Goal: Use online tool/utility: Utilize a website feature to perform a specific function

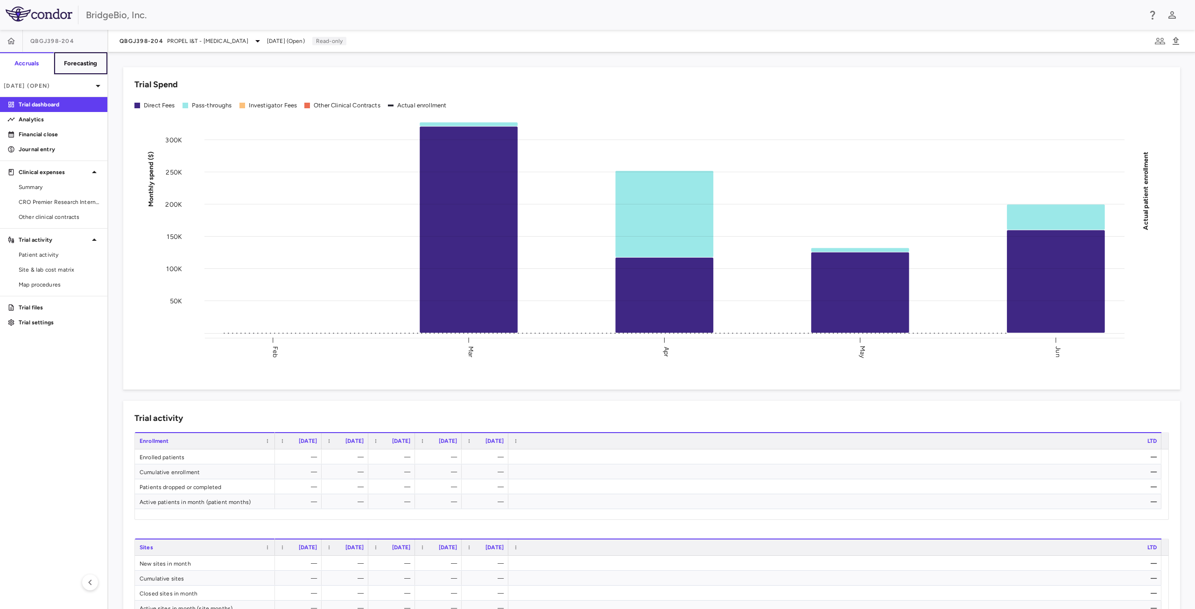
click at [79, 63] on h6 "Forecasting" at bounding box center [81, 63] width 34 height 8
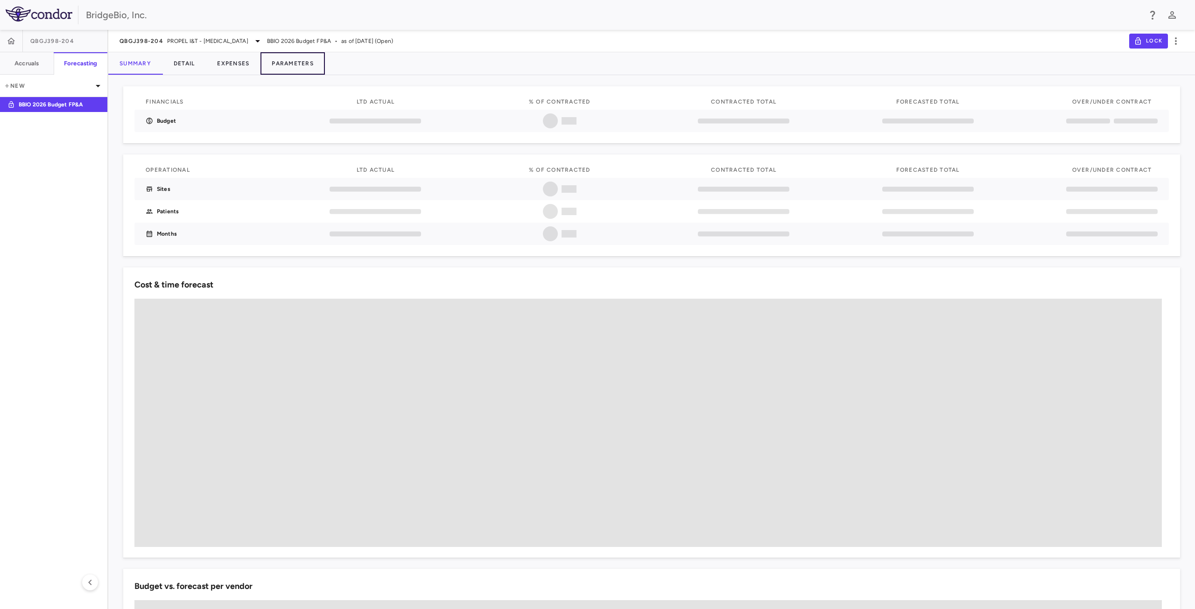
click at [309, 60] on button "Parameters" at bounding box center [292, 63] width 64 height 22
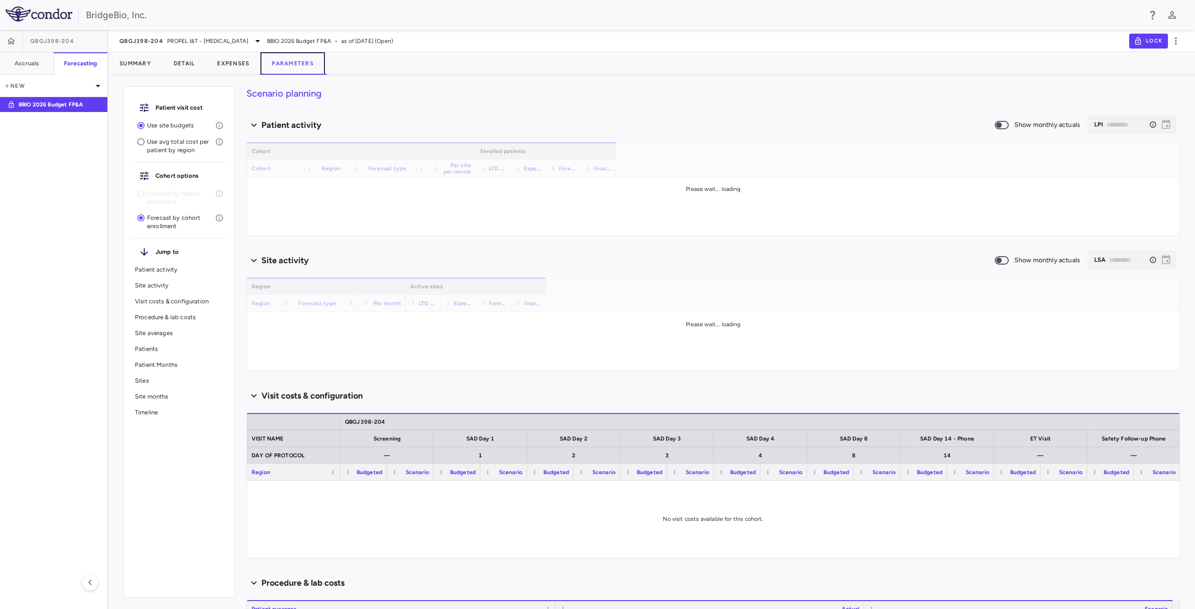
type input "********"
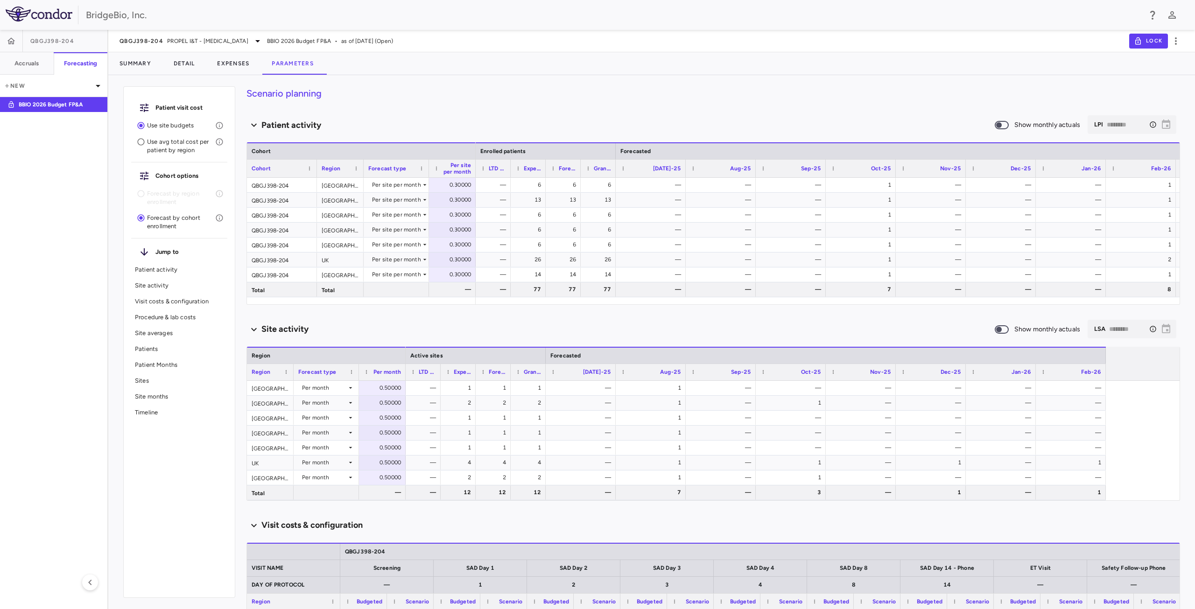
click at [155, 331] on p "Site averages" at bounding box center [179, 333] width 89 height 8
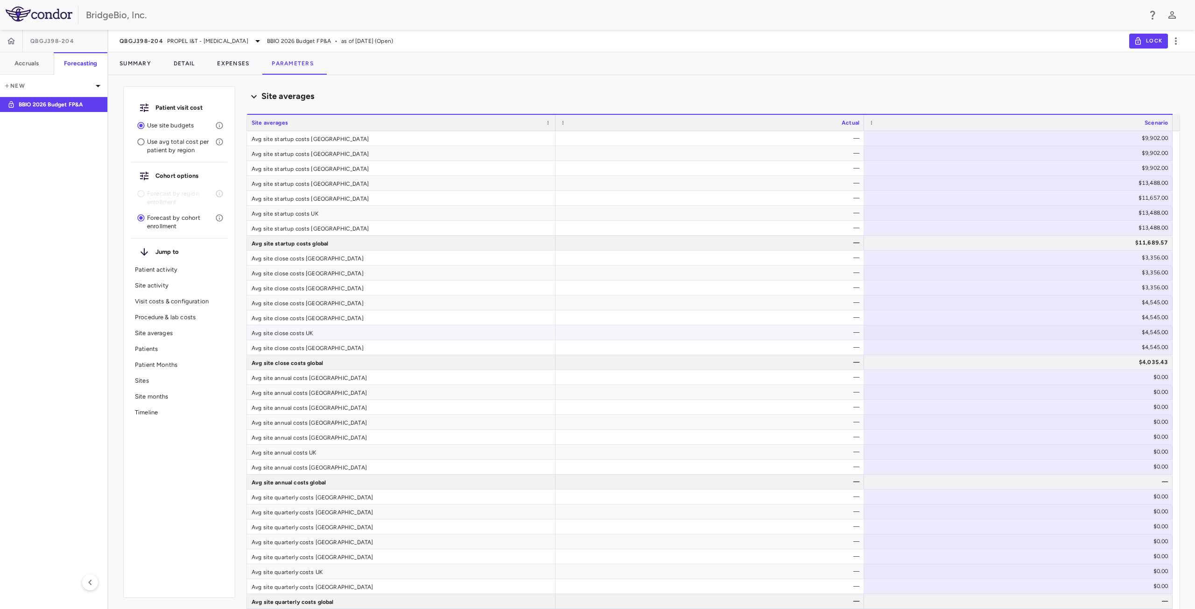
scroll to position [893, 0]
click at [171, 298] on p "Visit costs & configuration" at bounding box center [179, 301] width 89 height 8
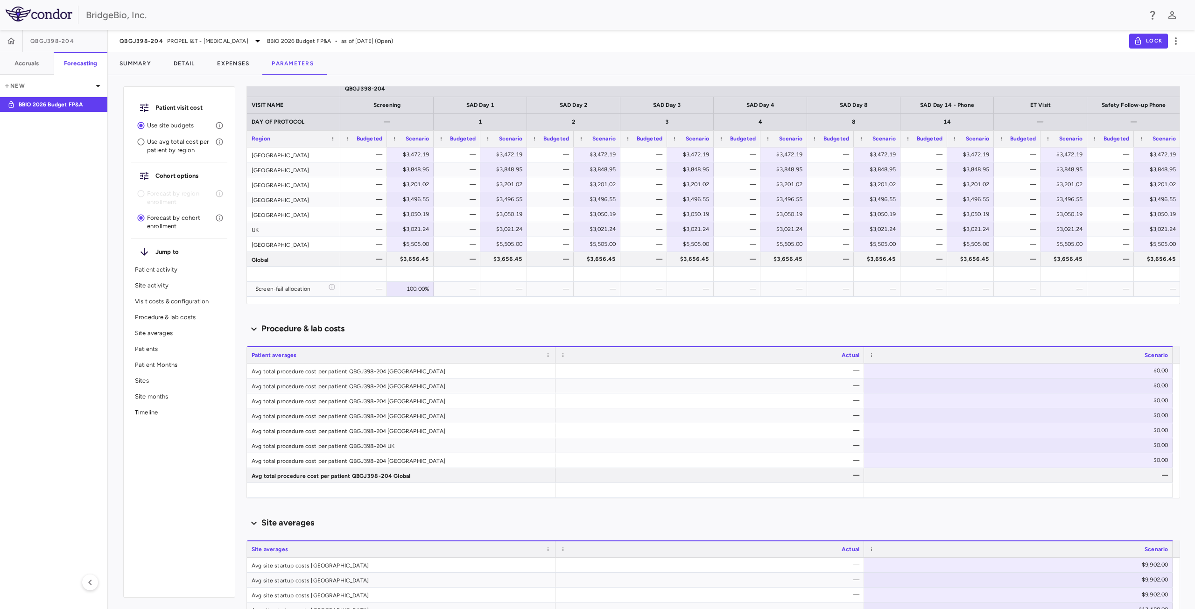
scroll to position [432, 0]
